Goal: Entertainment & Leisure: Consume media (video, audio)

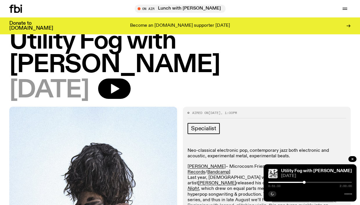
scroll to position [47, 0]
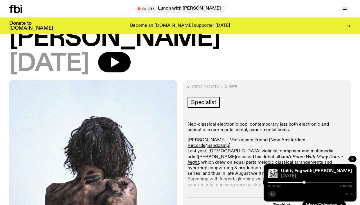
drag, startPoint x: 128, startPoint y: 38, endPoint x: 258, endPoint y: 35, distance: 130.0
click at [119, 58] on icon "button" at bounding box center [115, 63] width 8 height 10
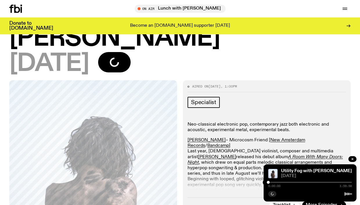
scroll to position [292, 0]
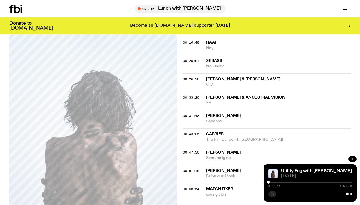
click at [196, 147] on div "00:47:30 Tutu Ta Samurai Igloo" at bounding box center [267, 156] width 168 height 18
click at [192, 150] on span "00:47:30" at bounding box center [191, 152] width 16 height 5
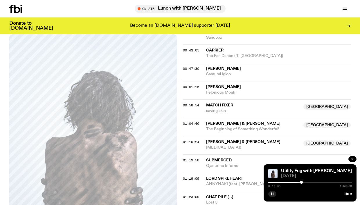
scroll to position [374, 0]
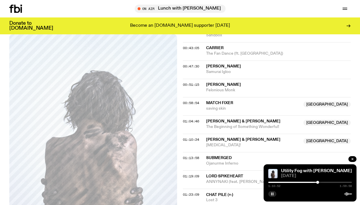
click at [272, 195] on rect "button" at bounding box center [272, 193] width 1 height 3
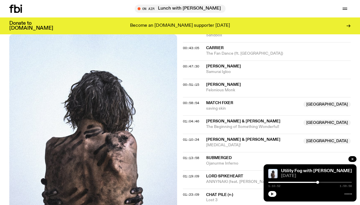
click at [271, 195] on button "button" at bounding box center [273, 194] width 8 height 6
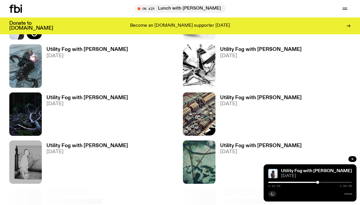
scroll to position [380, 0]
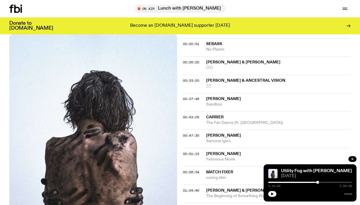
scroll to position [306, 0]
click at [198, 115] on span "00:43:05" at bounding box center [191, 117] width 16 height 5
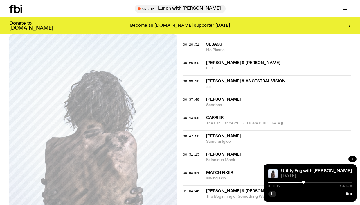
scroll to position [308, 0]
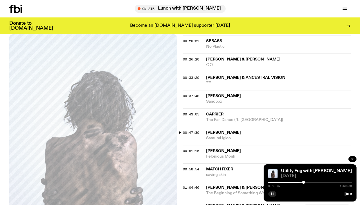
click at [194, 130] on span "00:47:30" at bounding box center [191, 132] width 16 height 5
click at [271, 195] on icon "button" at bounding box center [272, 193] width 3 height 3
click at [273, 194] on icon "button" at bounding box center [273, 193] width 3 height 3
click at [226, 169] on div "00:00:00 [PERSON_NAME] Microcosm Friend 00:06:48 [PERSON_NAME] does computer mu…" at bounding box center [267, 182] width 168 height 395
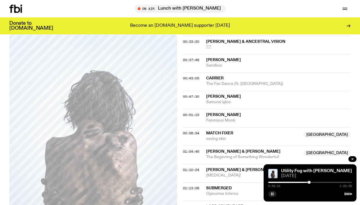
scroll to position [350, 0]
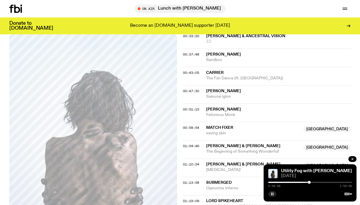
drag, startPoint x: 197, startPoint y: 104, endPoint x: 312, endPoint y: 183, distance: 139.7
click at [312, 183] on div "Schedule Explore Read Volunteer Newsletter About Us Contact Champions of emergi…" at bounding box center [180, 106] width 360 height 913
click at [312, 183] on div "0:58:49 1:59:58" at bounding box center [311, 184] width 84 height 7
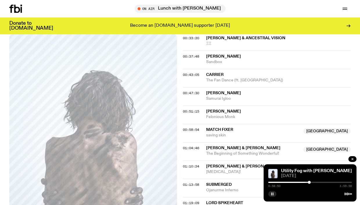
click at [312, 182] on div at bounding box center [311, 182] width 84 height 1
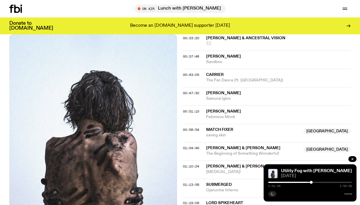
drag, startPoint x: 312, startPoint y: 182, endPoint x: 359, endPoint y: 189, distance: 47.9
click at [347, 186] on div "1:01:39 1:59:58" at bounding box center [311, 184] width 84 height 7
click at [298, 182] on div at bounding box center [305, 182] width 84 height 1
click at [345, 182] on div at bounding box center [346, 182] width 3 height 3
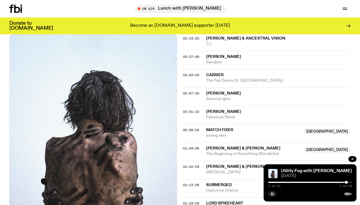
click at [303, 183] on div "1:52:03 1:59:58" at bounding box center [311, 184] width 84 height 7
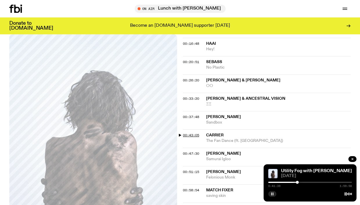
scroll to position [289, 0]
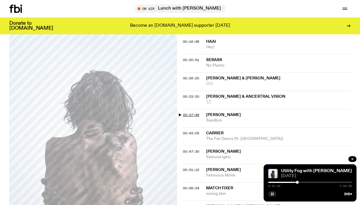
click at [196, 113] on span "00:37:48" at bounding box center [191, 115] width 16 height 5
click at [297, 182] on div at bounding box center [296, 182] width 3 height 3
click at [296, 182] on div at bounding box center [295, 182] width 3 height 3
click at [295, 183] on div at bounding box center [295, 182] width 3 height 3
click at [272, 195] on icon "button" at bounding box center [272, 193] width 3 height 3
